Goal: Task Accomplishment & Management: Manage account settings

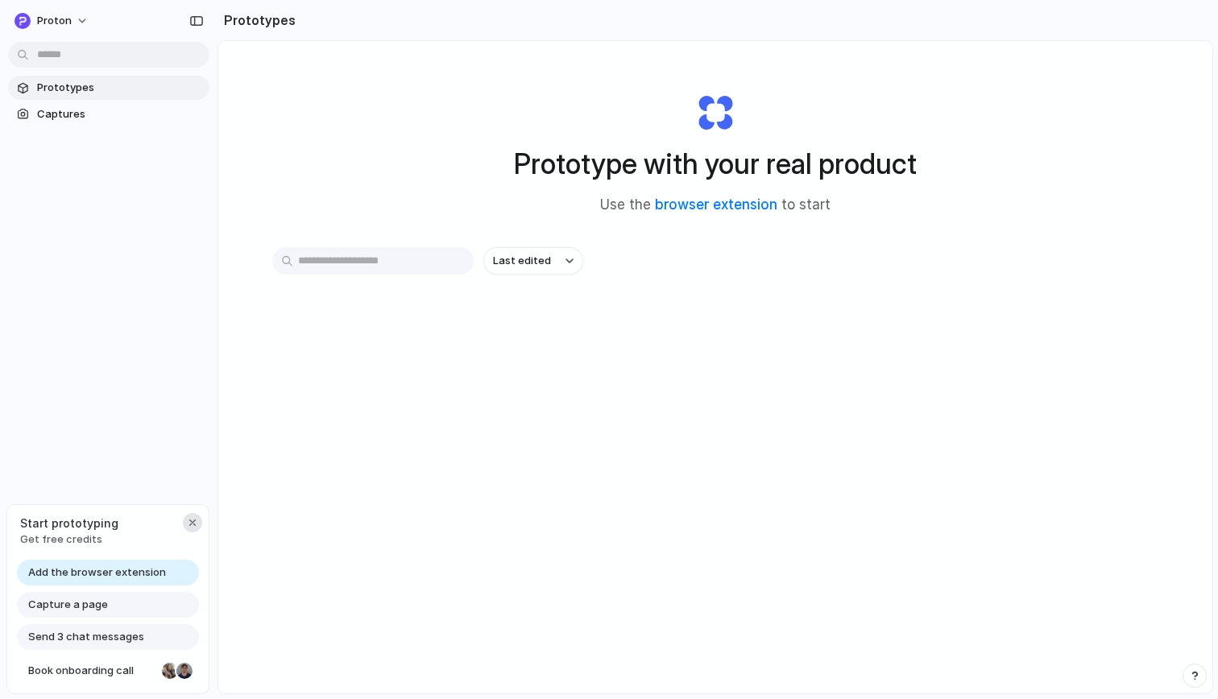
click at [187, 526] on div "button" at bounding box center [192, 522] width 13 height 13
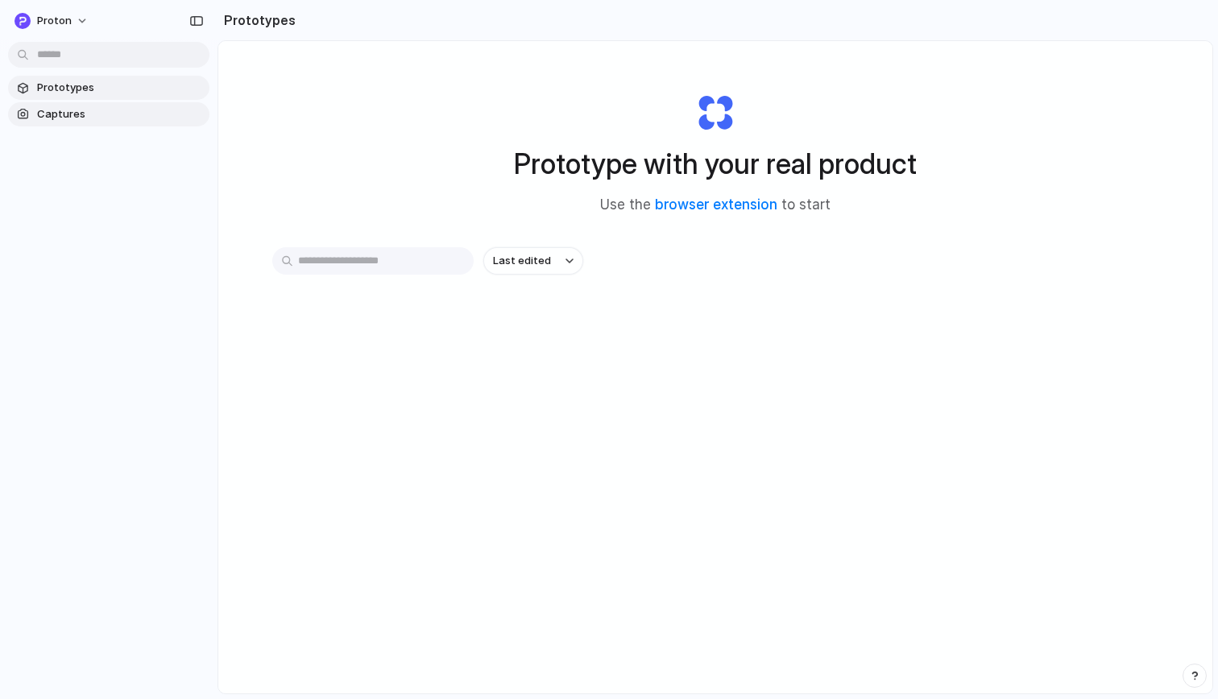
click at [93, 108] on span "Captures" at bounding box center [120, 114] width 166 height 16
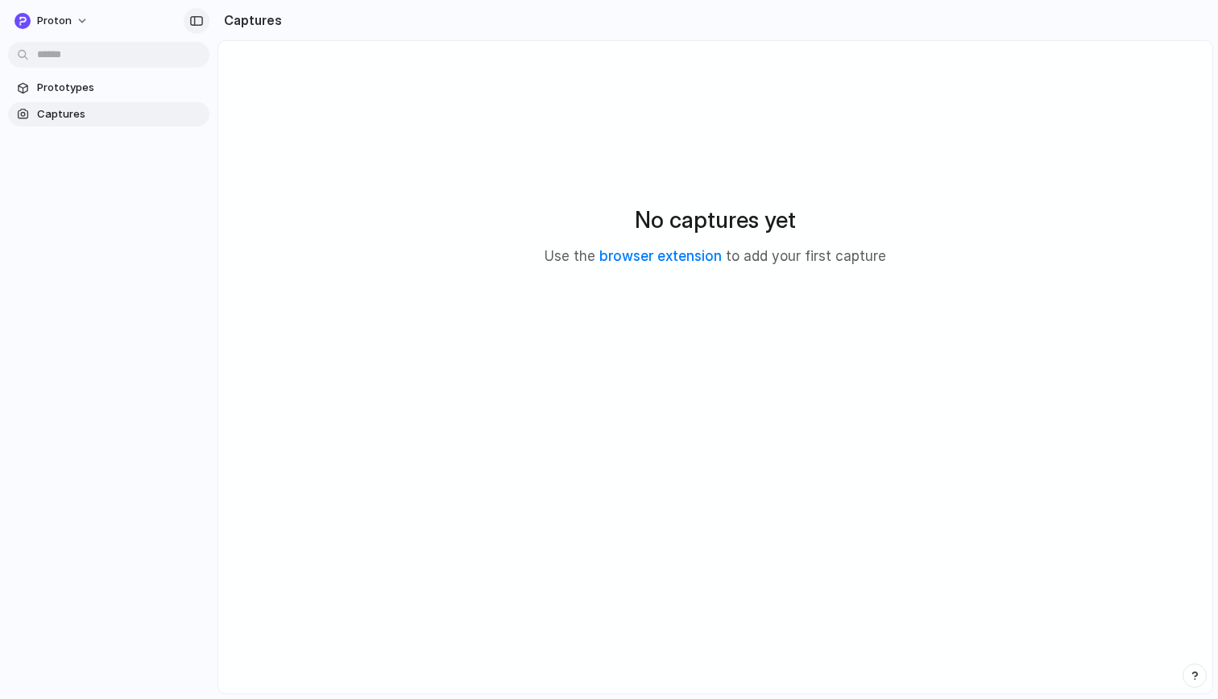
click at [192, 17] on div "button" at bounding box center [196, 20] width 14 height 11
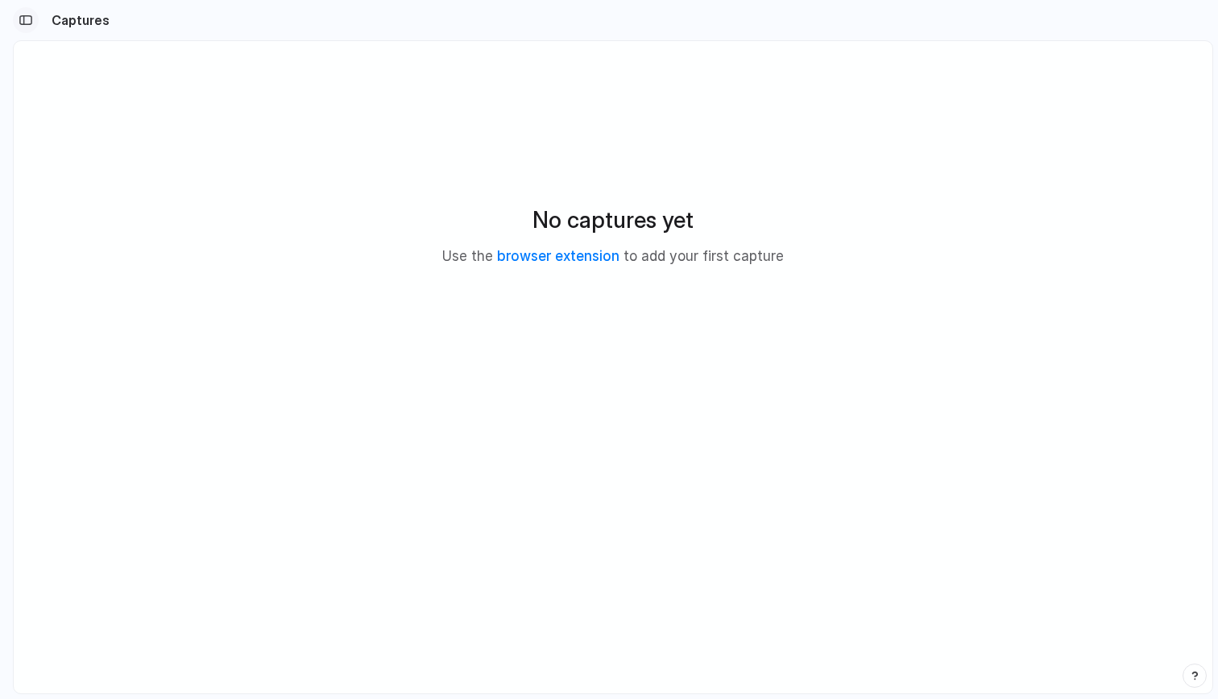
click at [25, 17] on div "button" at bounding box center [26, 19] width 14 height 11
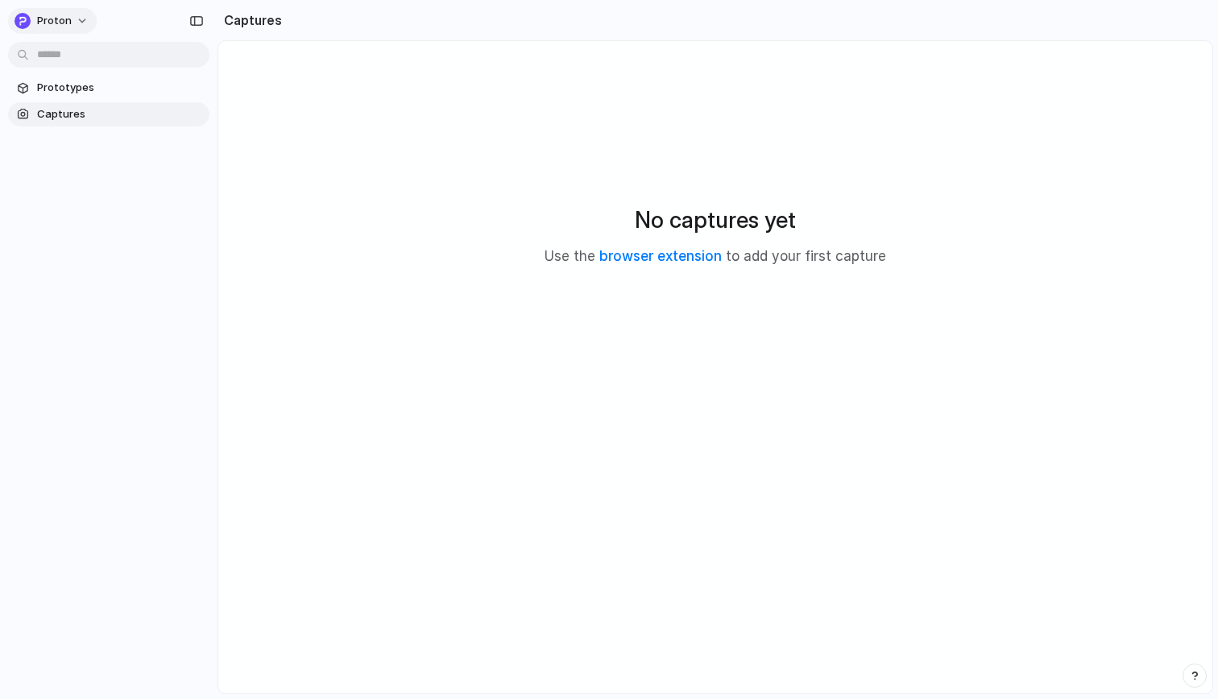
click at [53, 22] on span "proton" at bounding box center [54, 21] width 35 height 16
click at [106, 55] on li "Settings" at bounding box center [78, 57] width 134 height 26
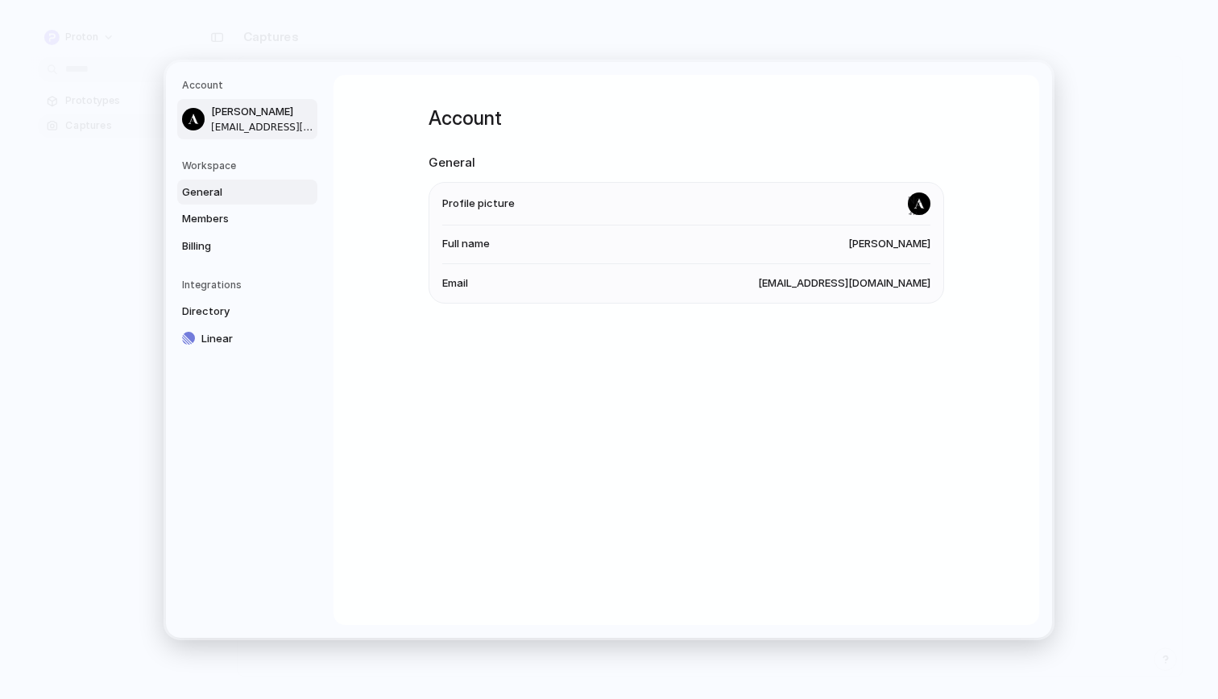
click at [218, 192] on span "General" at bounding box center [233, 192] width 103 height 16
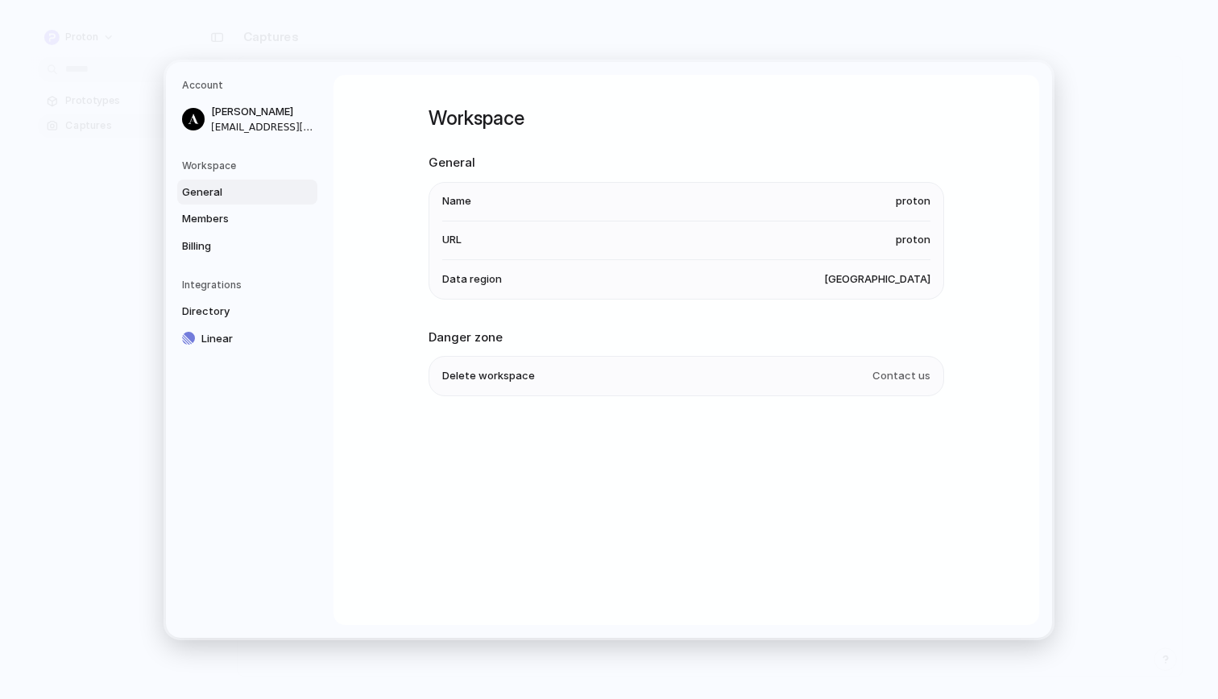
click at [920, 197] on span "proton" at bounding box center [913, 201] width 35 height 16
click at [906, 201] on span "proton" at bounding box center [913, 201] width 35 height 16
click at [908, 250] on li "URL proton" at bounding box center [686, 240] width 488 height 39
click at [902, 279] on span "[GEOGRAPHIC_DATA]" at bounding box center [877, 279] width 106 height 16
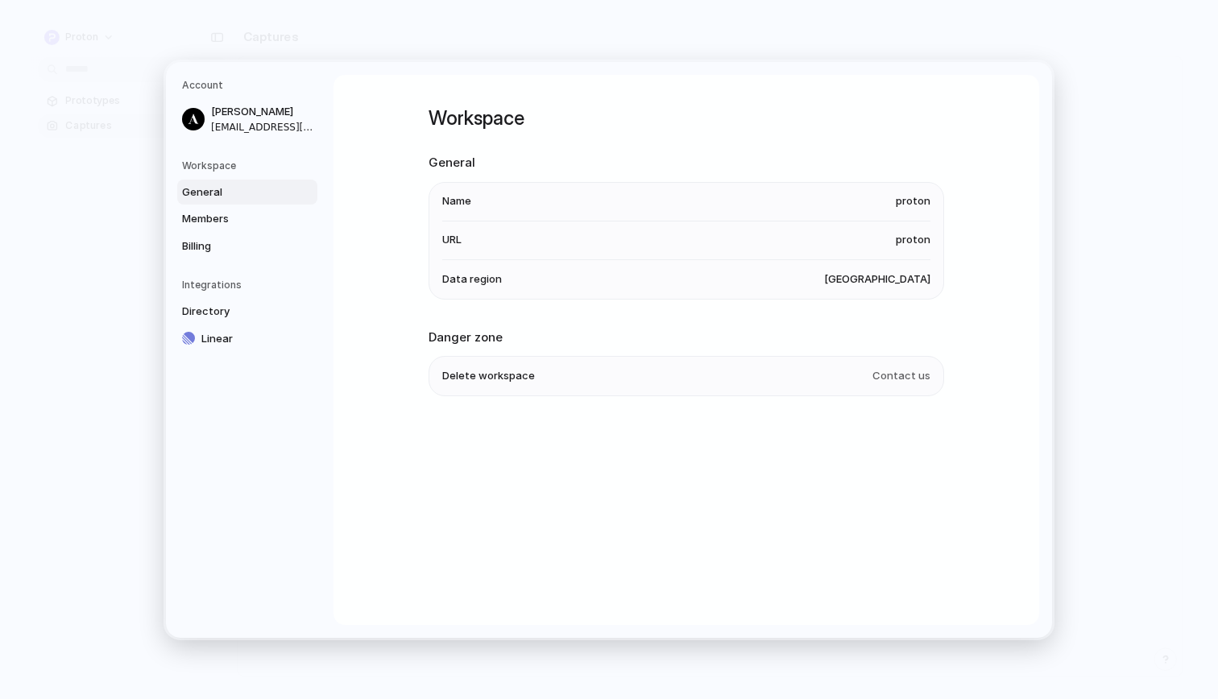
click at [713, 270] on li "Data region [GEOGRAPHIC_DATA]" at bounding box center [686, 278] width 488 height 39
click at [778, 188] on li "Name proton" at bounding box center [686, 201] width 488 height 39
click at [490, 374] on span "Delete workspace" at bounding box center [488, 376] width 93 height 16
click at [242, 226] on span "Members" at bounding box center [233, 219] width 103 height 16
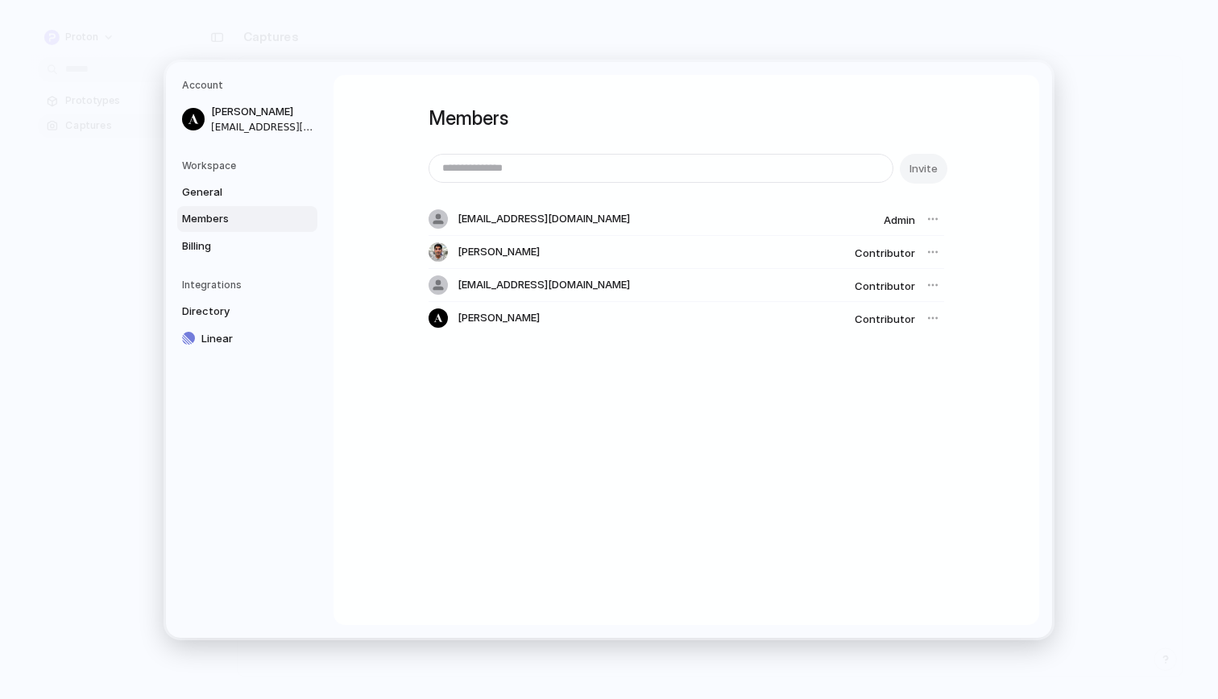
click at [929, 285] on div at bounding box center [932, 285] width 23 height 23
click at [926, 205] on div "[EMAIL_ADDRESS][DOMAIN_NAME] Admin" at bounding box center [685, 219] width 515 height 33
click at [241, 253] on link "Billing" at bounding box center [247, 246] width 140 height 26
